Goal: Information Seeking & Learning: Compare options

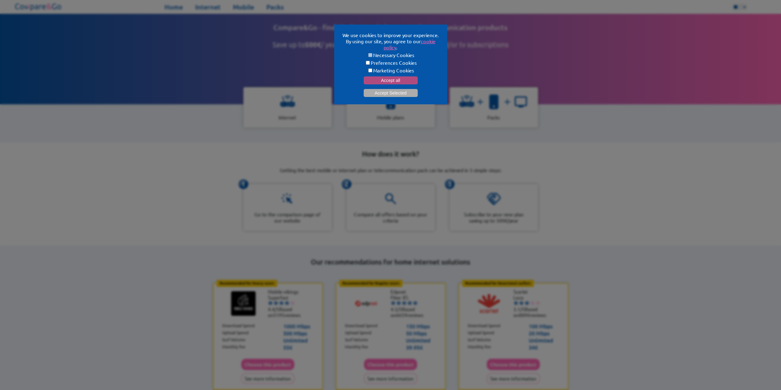
click at [397, 82] on button "Accept all" at bounding box center [390, 80] width 54 height 8
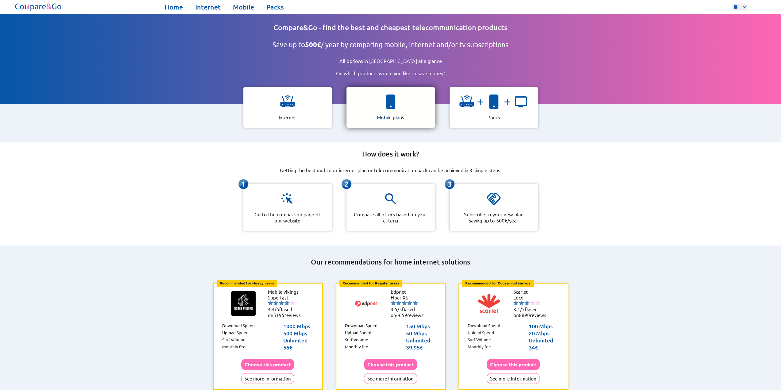
click at [374, 103] on div "Mobile plans" at bounding box center [390, 107] width 88 height 40
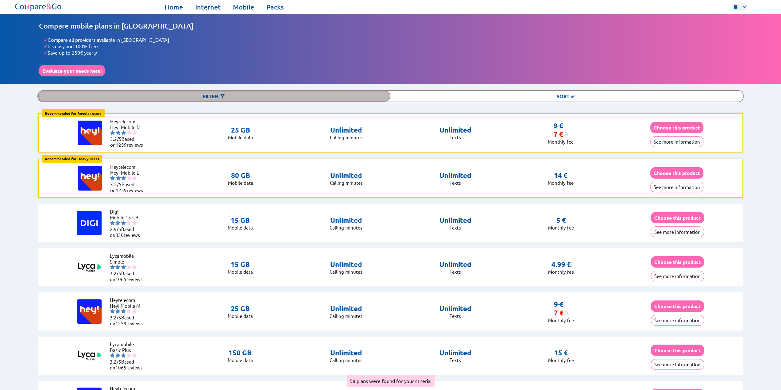
click at [246, 96] on div "Filter" at bounding box center [214, 96] width 352 height 11
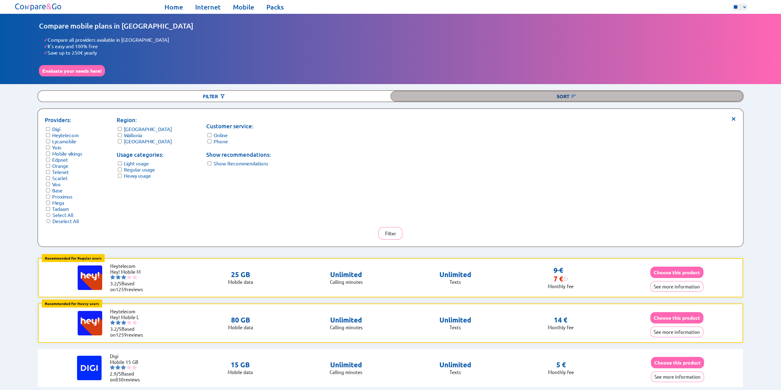
click at [575, 95] on img at bounding box center [573, 96] width 6 height 6
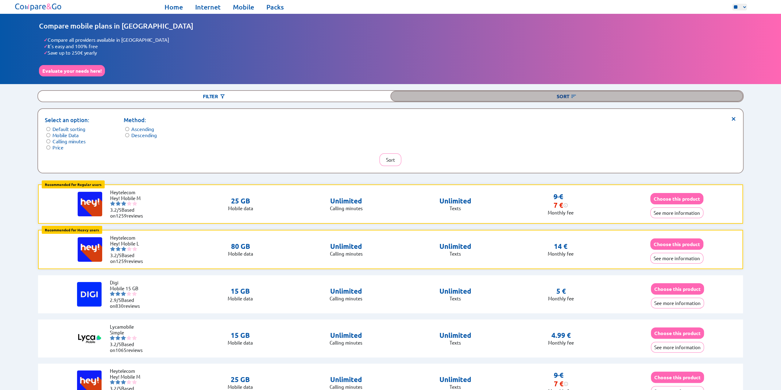
click at [571, 95] on img at bounding box center [573, 96] width 6 height 6
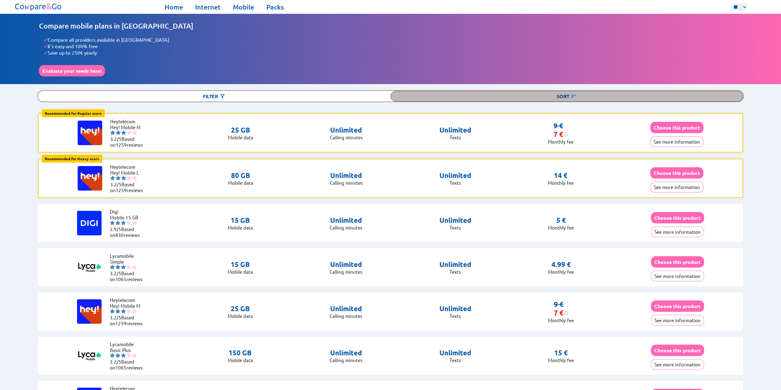
click at [571, 95] on img at bounding box center [573, 96] width 6 height 6
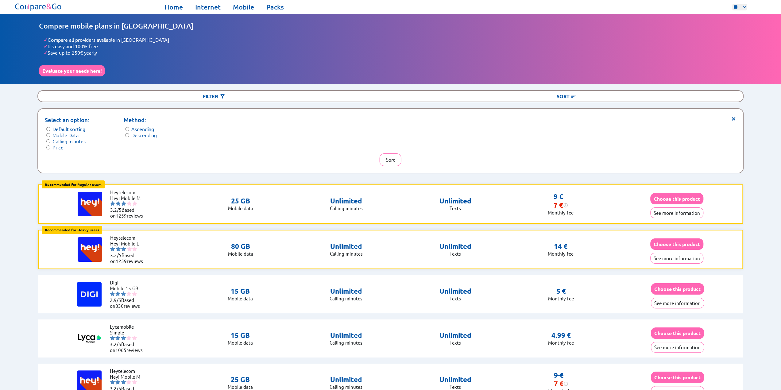
click at [48, 136] on form "Select an option: Default sorting Mobile Data Calling minutes Price" at bounding box center [67, 133] width 44 height 35
click at [126, 124] on form "Method: Ascending Descending" at bounding box center [140, 127] width 33 height 22
click at [390, 157] on button "Sort" at bounding box center [390, 159] width 22 height 13
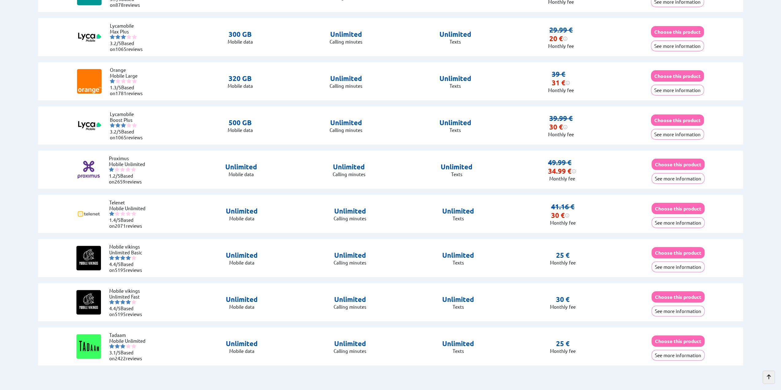
scroll to position [2423, 0]
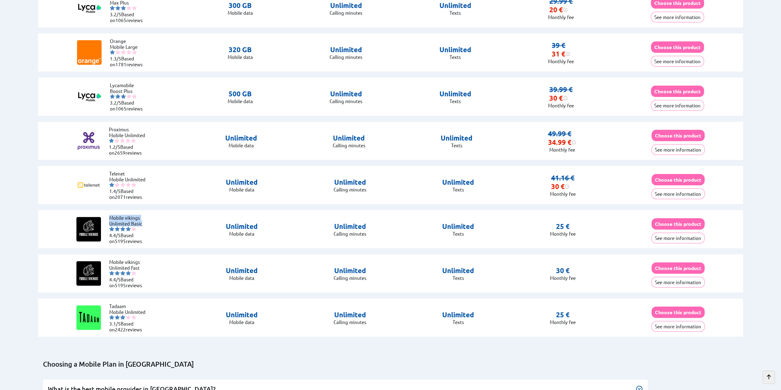
drag, startPoint x: 109, startPoint y: 216, endPoint x: 144, endPoint y: 220, distance: 34.6
click at [144, 220] on ul "Mobile vikings Unlimited Basic 4.4/5 Based on 5195 reviews" at bounding box center [127, 229] width 37 height 29
